Goal: Task Accomplishment & Management: Use online tool/utility

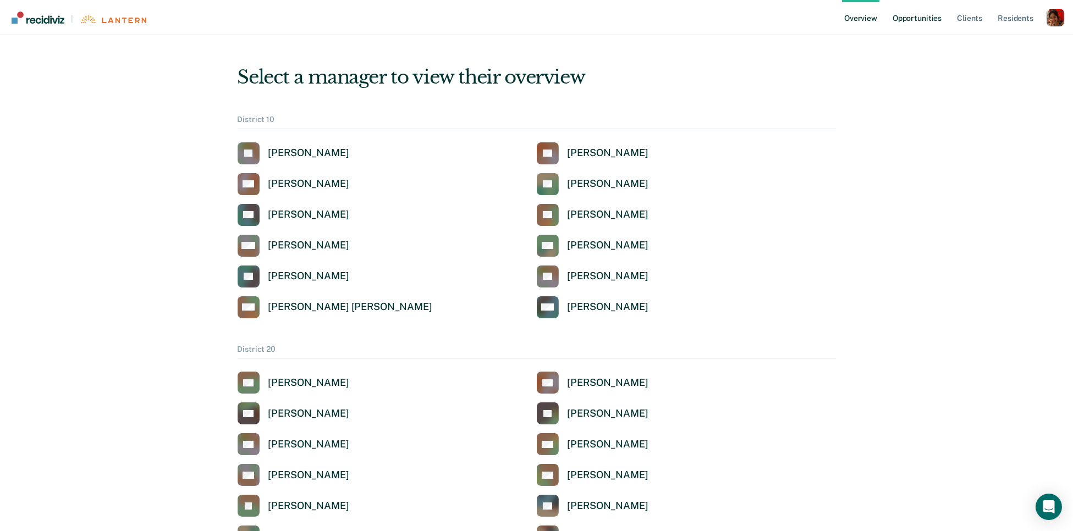
click at [917, 29] on link "Opportunities" at bounding box center [917, 17] width 53 height 35
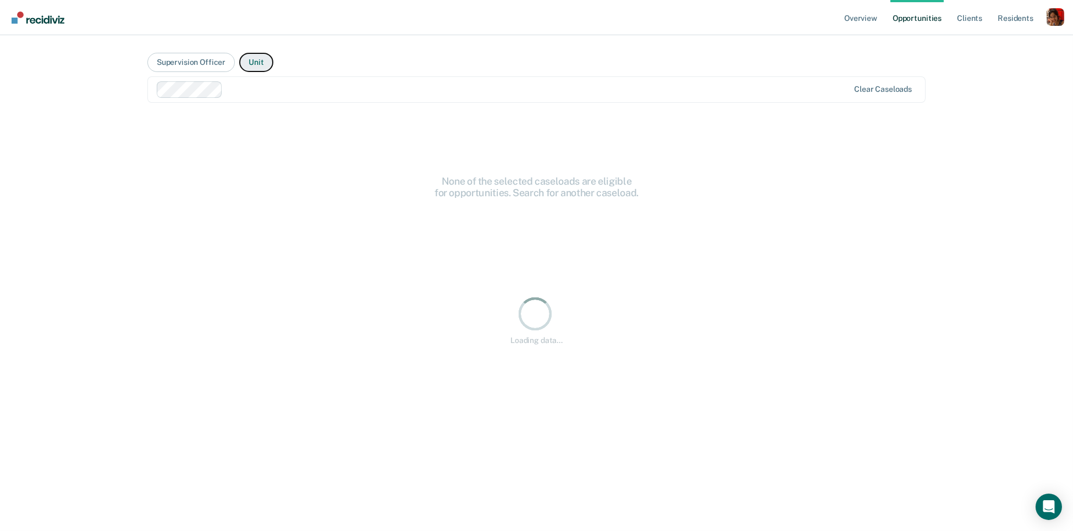
click at [254, 65] on button "Unit" at bounding box center [256, 62] width 34 height 19
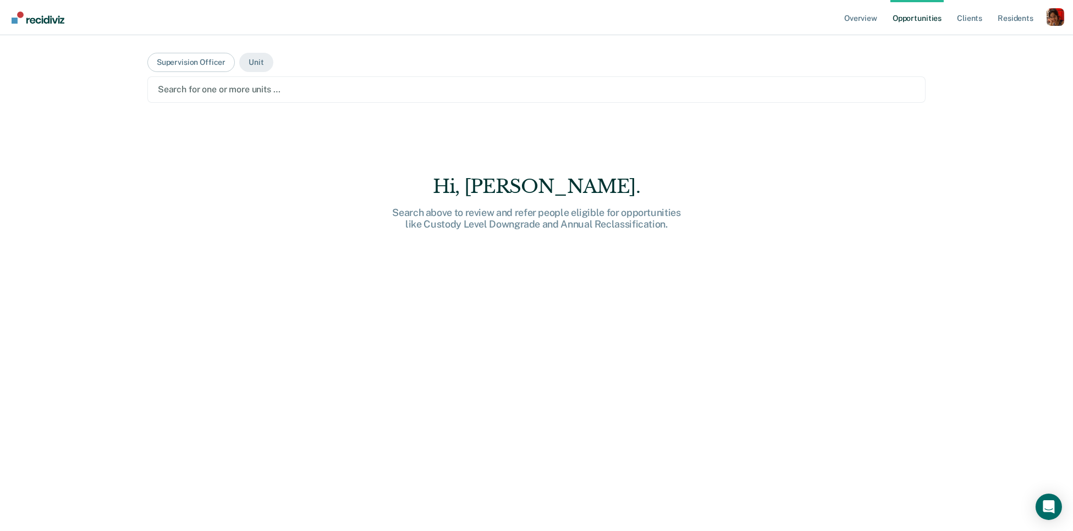
click at [262, 87] on div at bounding box center [537, 89] width 758 height 13
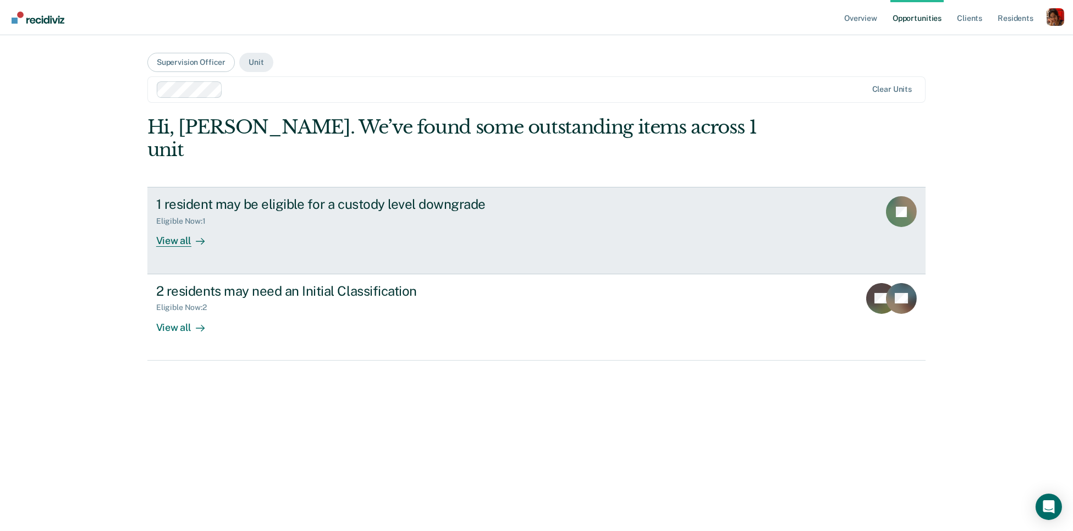
click at [194, 228] on link "1 resident may be eligible for a custody level downgrade Eligible Now : 1 View …" at bounding box center [536, 230] width 779 height 87
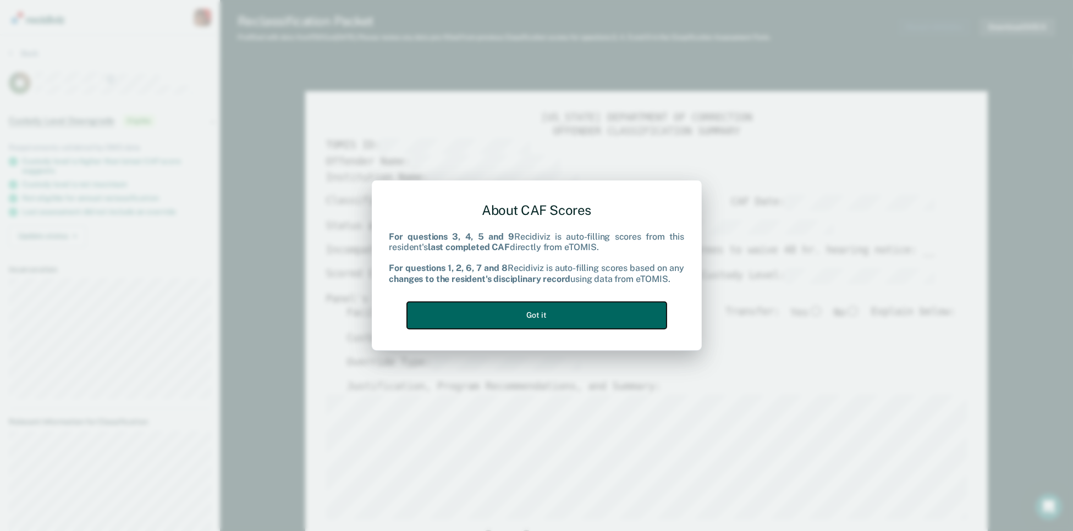
click at [602, 315] on button "Got it" at bounding box center [537, 315] width 260 height 27
type textarea "x"
